Goal: Contribute content: Add original content to the website for others to see

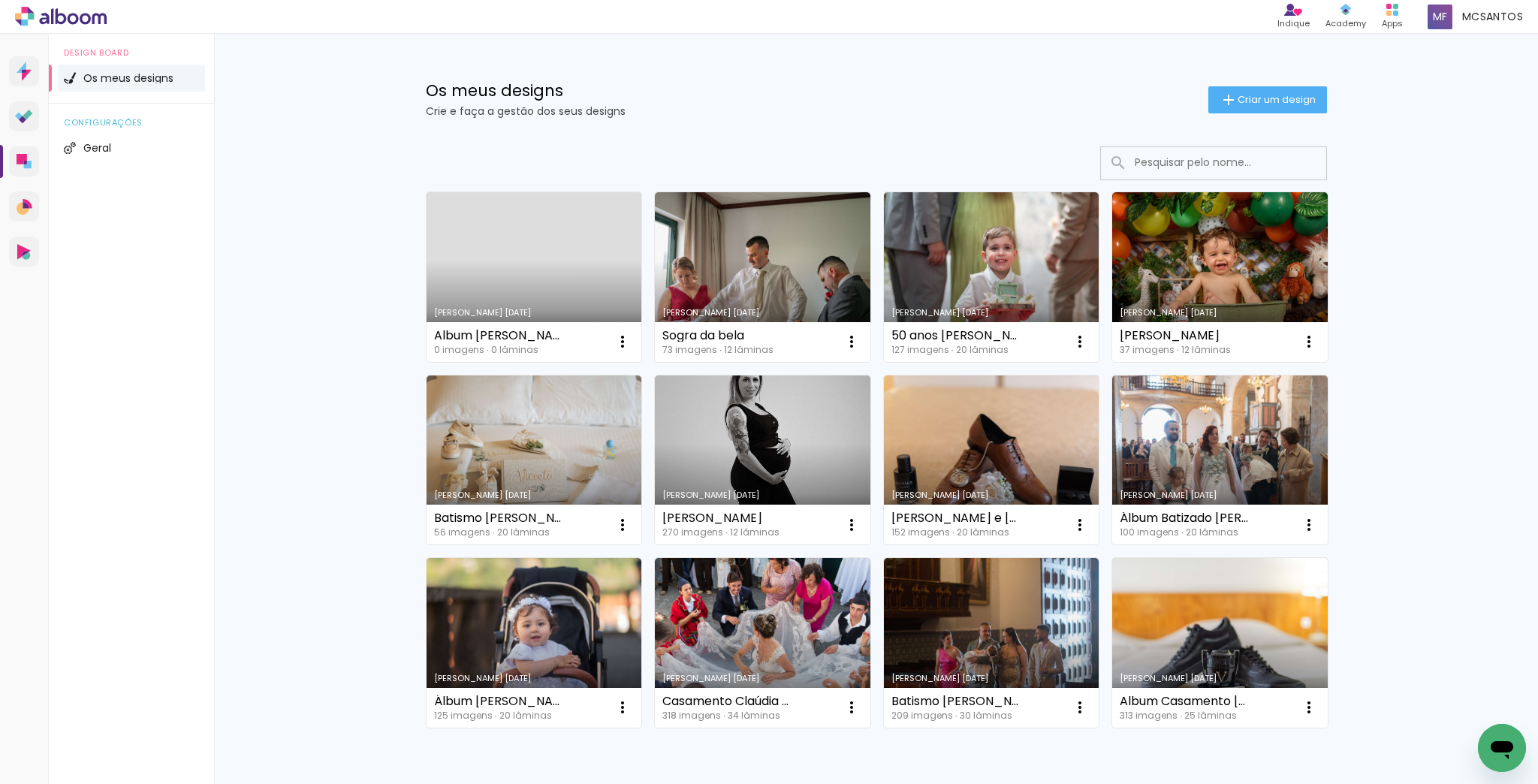
click at [558, 342] on div "Album [PERSON_NAME][DATE] 23/24 0 imagens ∙ 0 lâminas Abrir Fazer uma cópia Exc…" at bounding box center [534, 342] width 215 height 39
click at [561, 286] on link "[PERSON_NAME] [DATE]" at bounding box center [534, 277] width 215 height 170
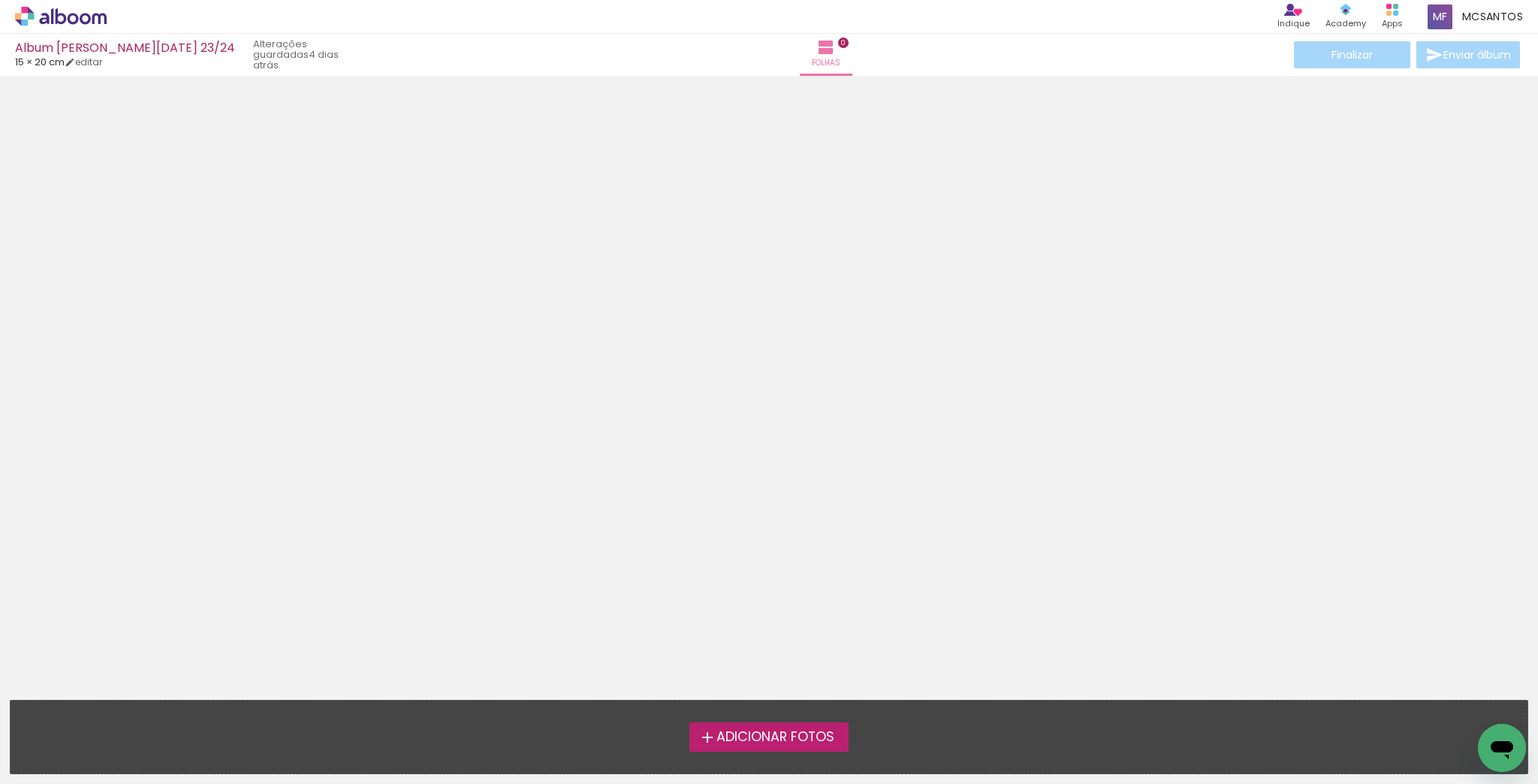
click at [769, 736] on span "Adicionar Fotos" at bounding box center [775, 738] width 118 height 14
click at [0, 0] on input "file" at bounding box center [0, 0] width 0 height 0
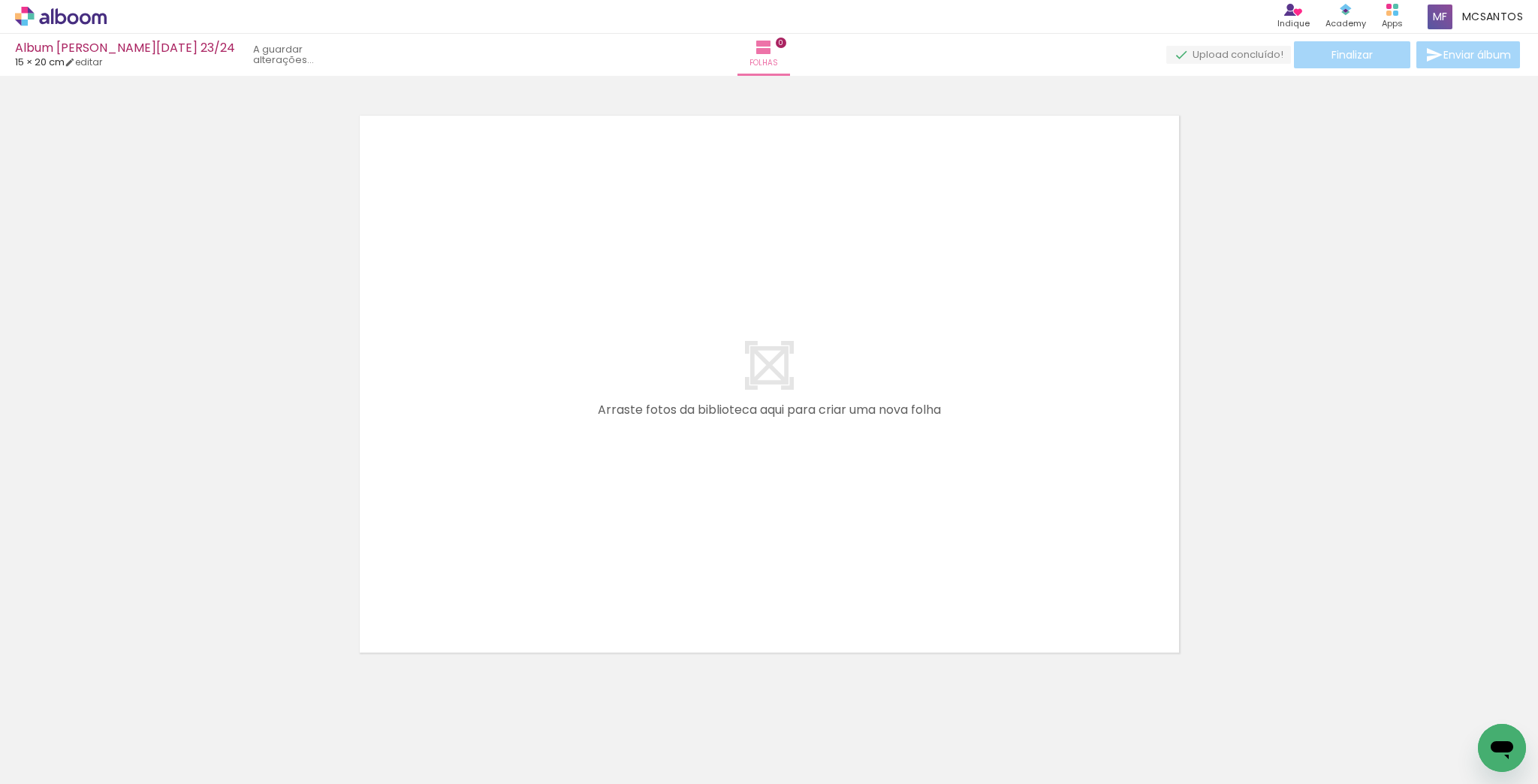
scroll to position [19, 0]
click at [64, 762] on span "Adicionar Fotos" at bounding box center [53, 763] width 45 height 16
click at [0, 0] on input "file" at bounding box center [0, 0] width 0 height 0
click at [715, 67] on div "Folhas 0" at bounding box center [742, 54] width 54 height 42
